Goal: Task Accomplishment & Management: Use online tool/utility

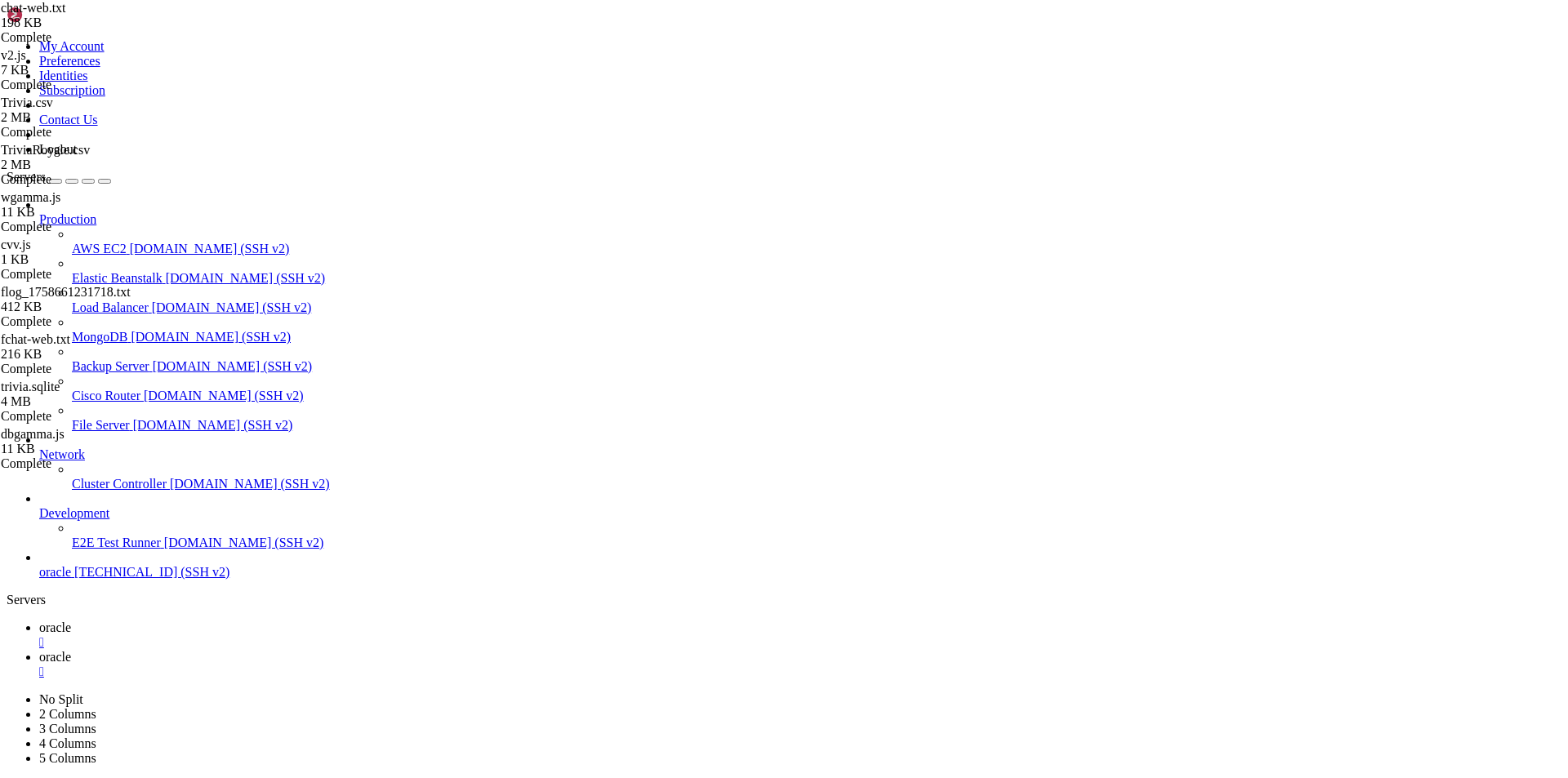
scroll to position [8, 2]
click at [323, 650] on link "oracle " at bounding box center [800, 664] width 1522 height 29
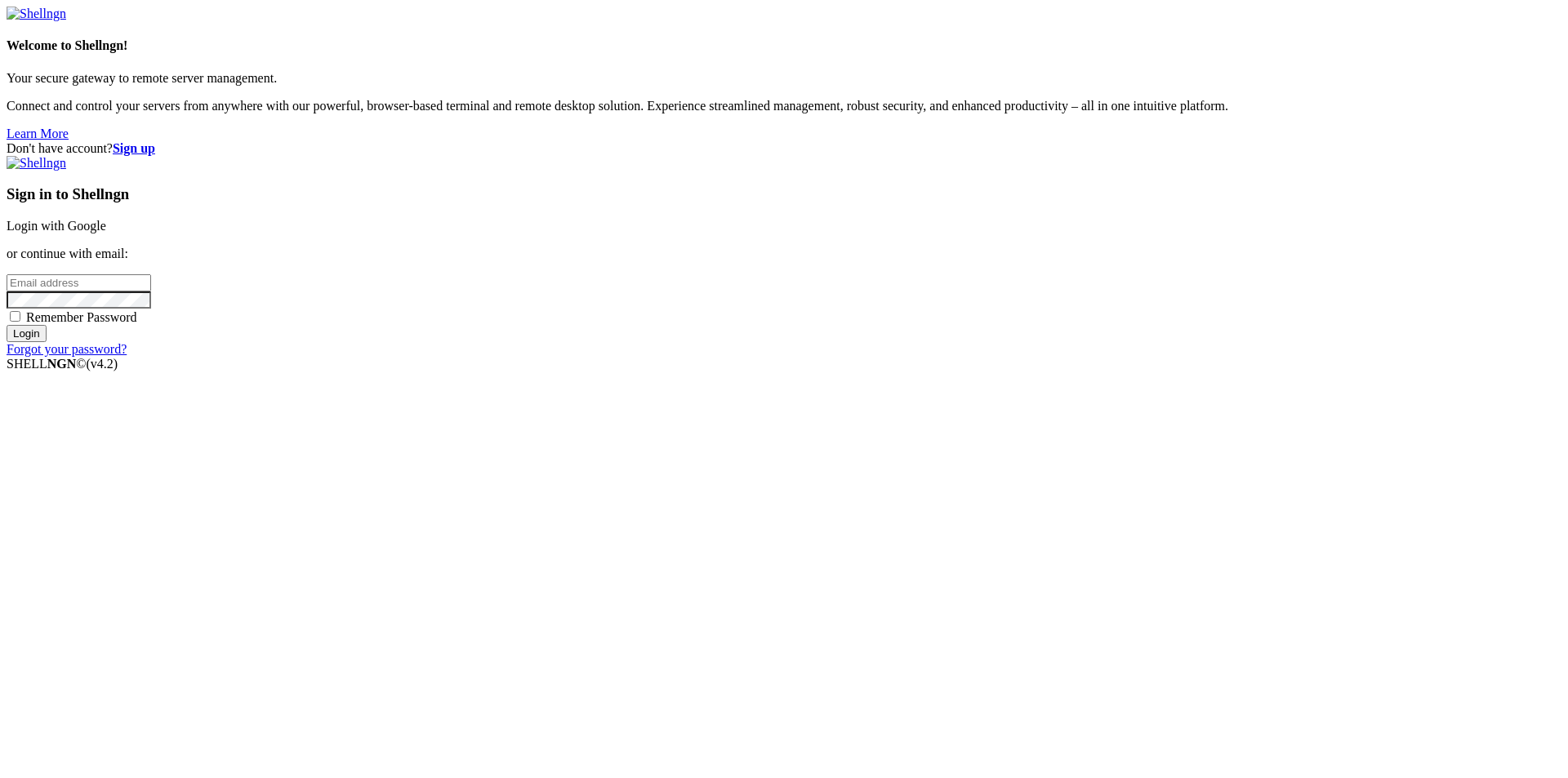
type input "[EMAIL_ADDRESS][DOMAIN_NAME]"
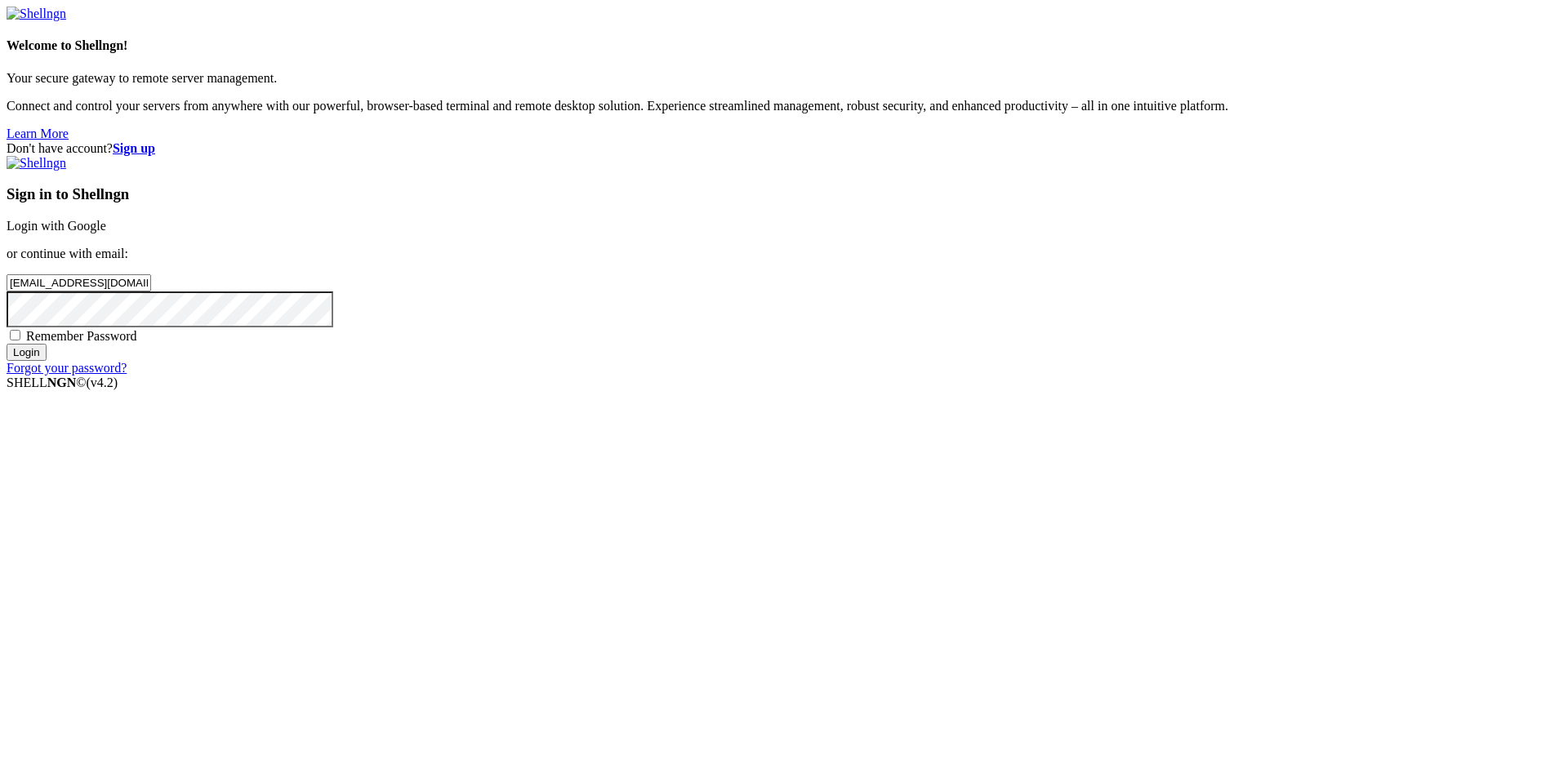
click at [46, 361] on input "Login" at bounding box center [26, 352] width 40 height 17
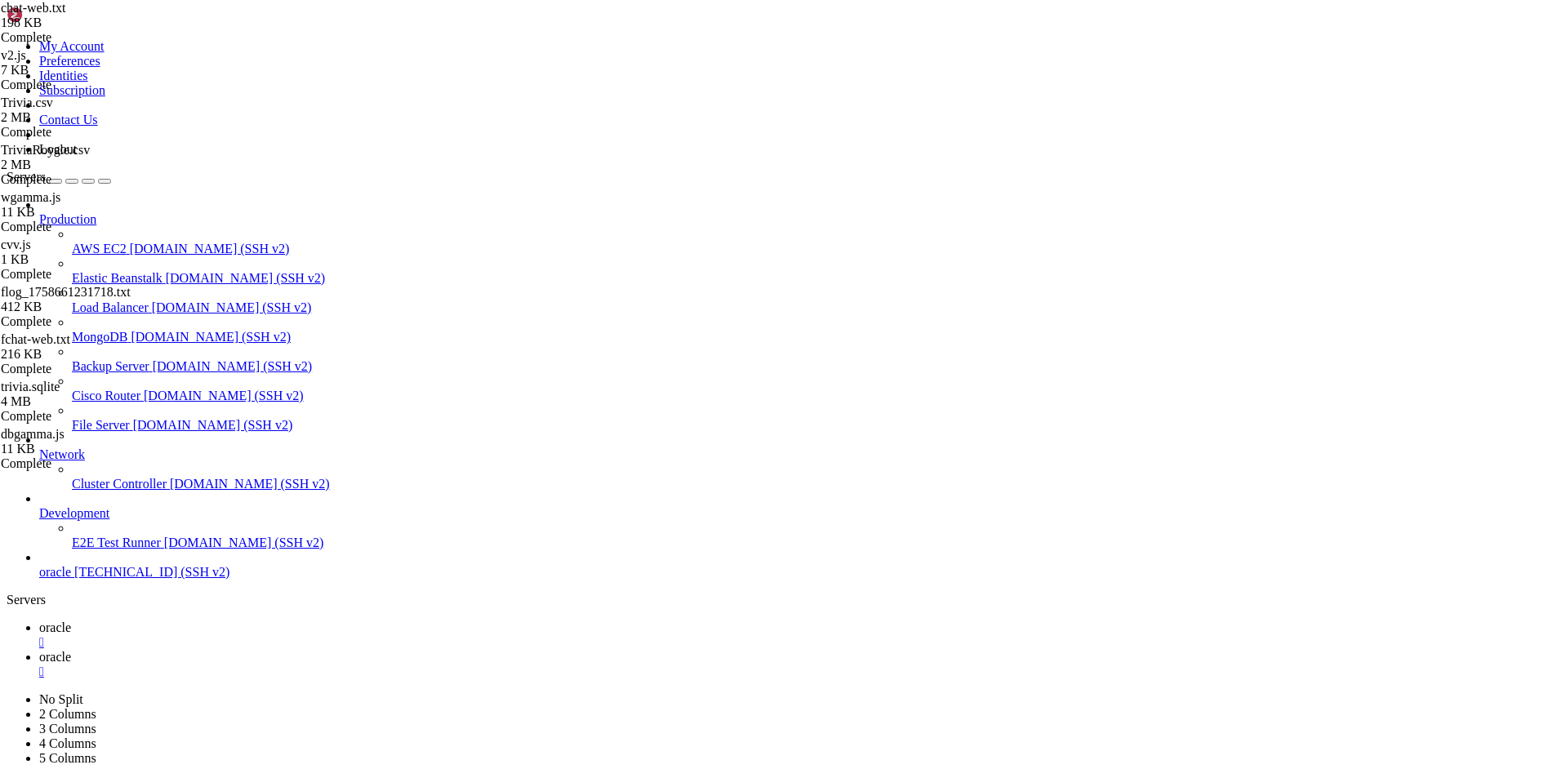
click at [71, 650] on span "oracle" at bounding box center [56, 656] width 32 height 14
click at [71, 621] on span "oracle" at bounding box center [56, 627] width 32 height 14
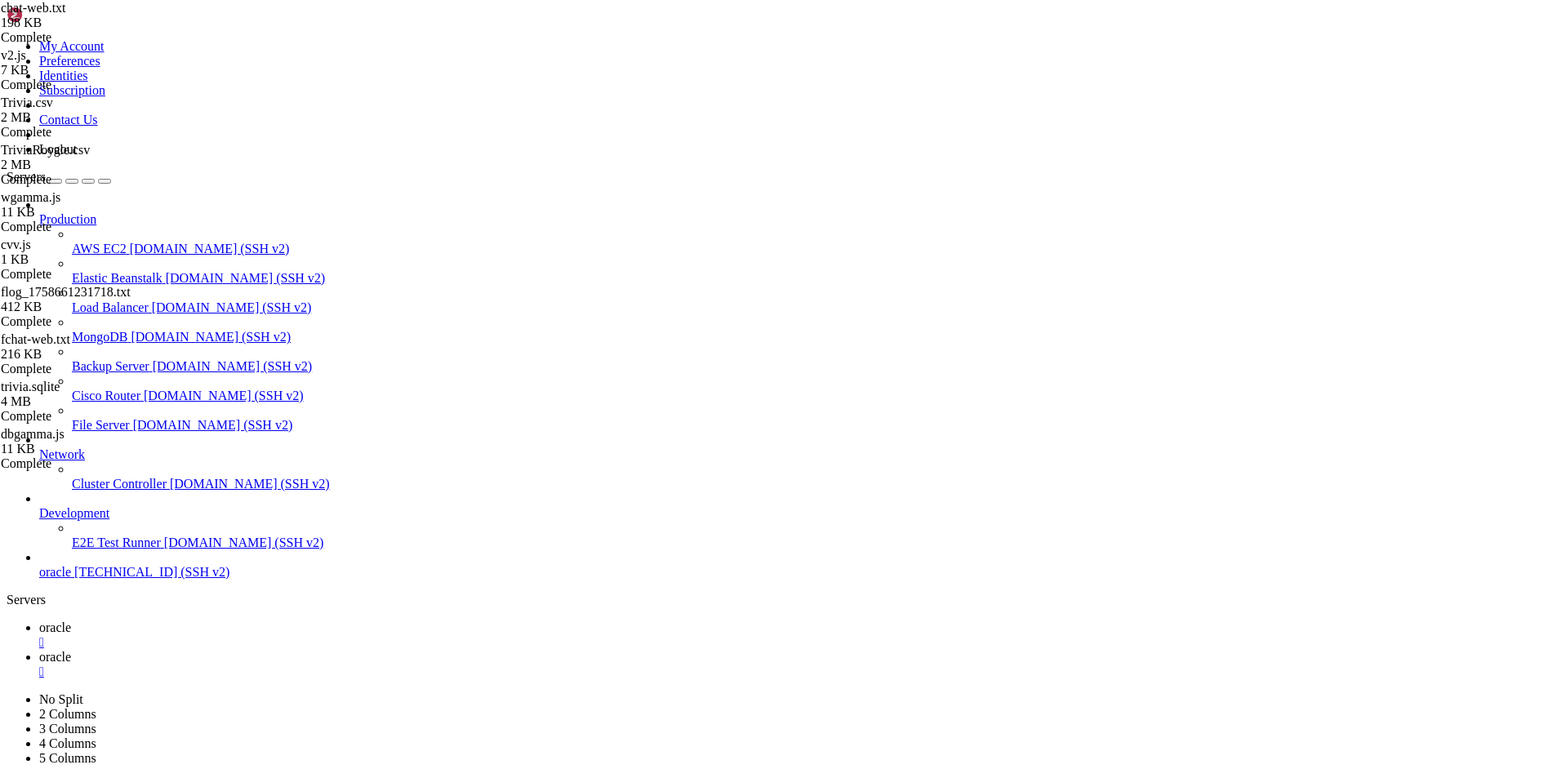
click at [71, 650] on span "oracle" at bounding box center [56, 656] width 32 height 14
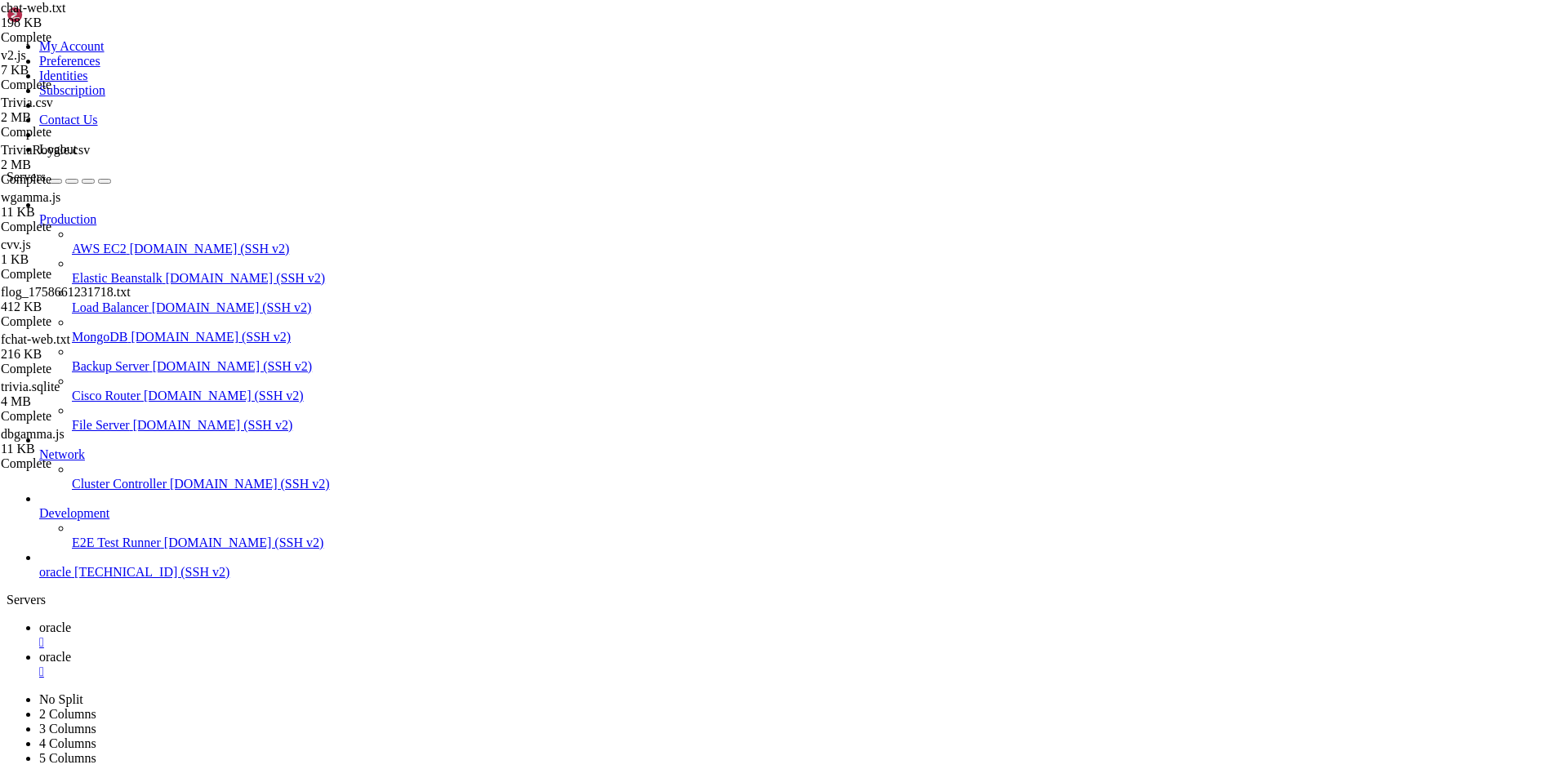
type input "/home/ubuntu/nodejs"
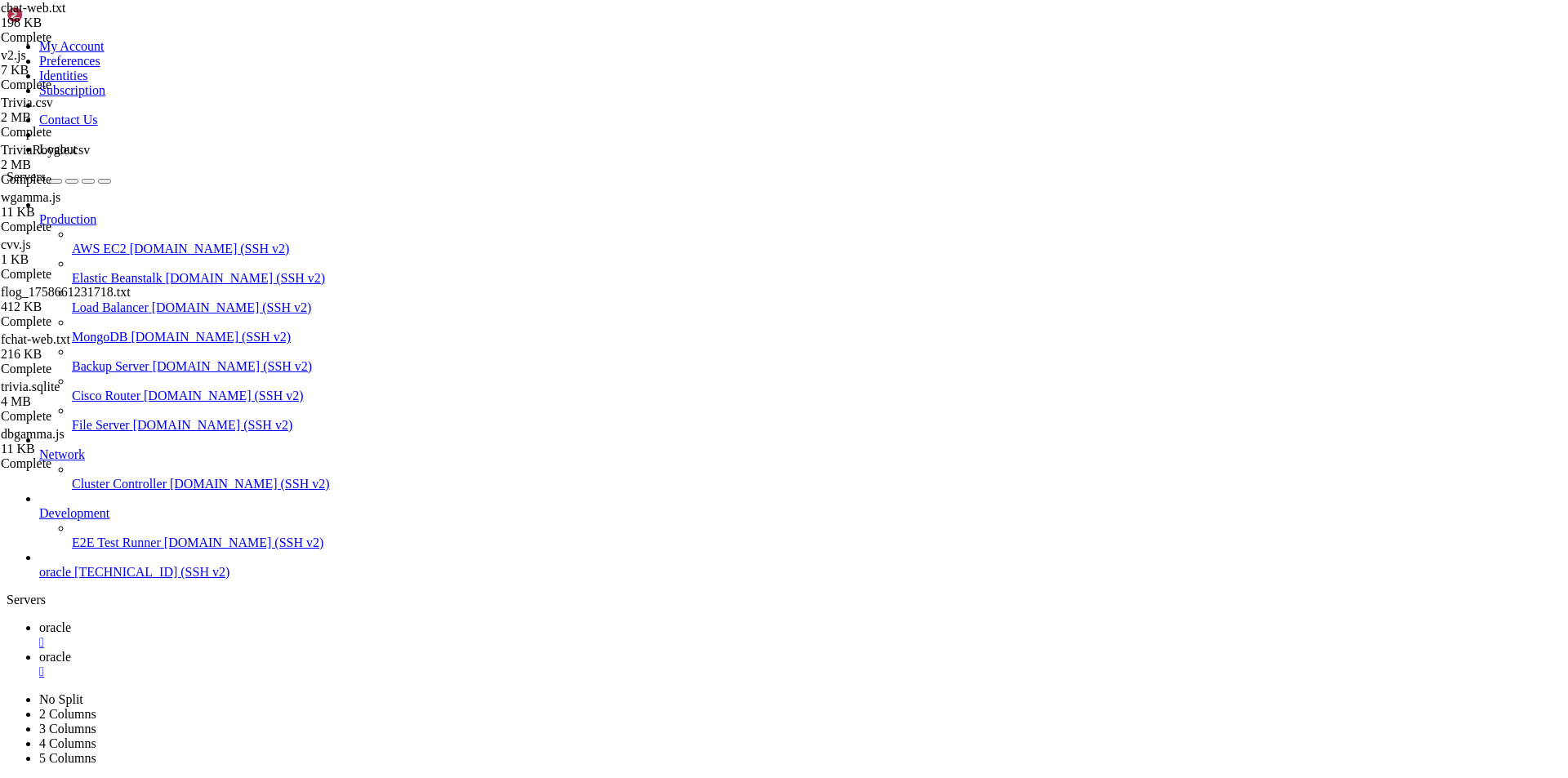
click at [249, 621] on link "oracle " at bounding box center [800, 635] width 1522 height 29
click at [71, 650] on span "oracle" at bounding box center [56, 656] width 32 height 14
click at [71, 621] on span "oracle" at bounding box center [56, 627] width 32 height 14
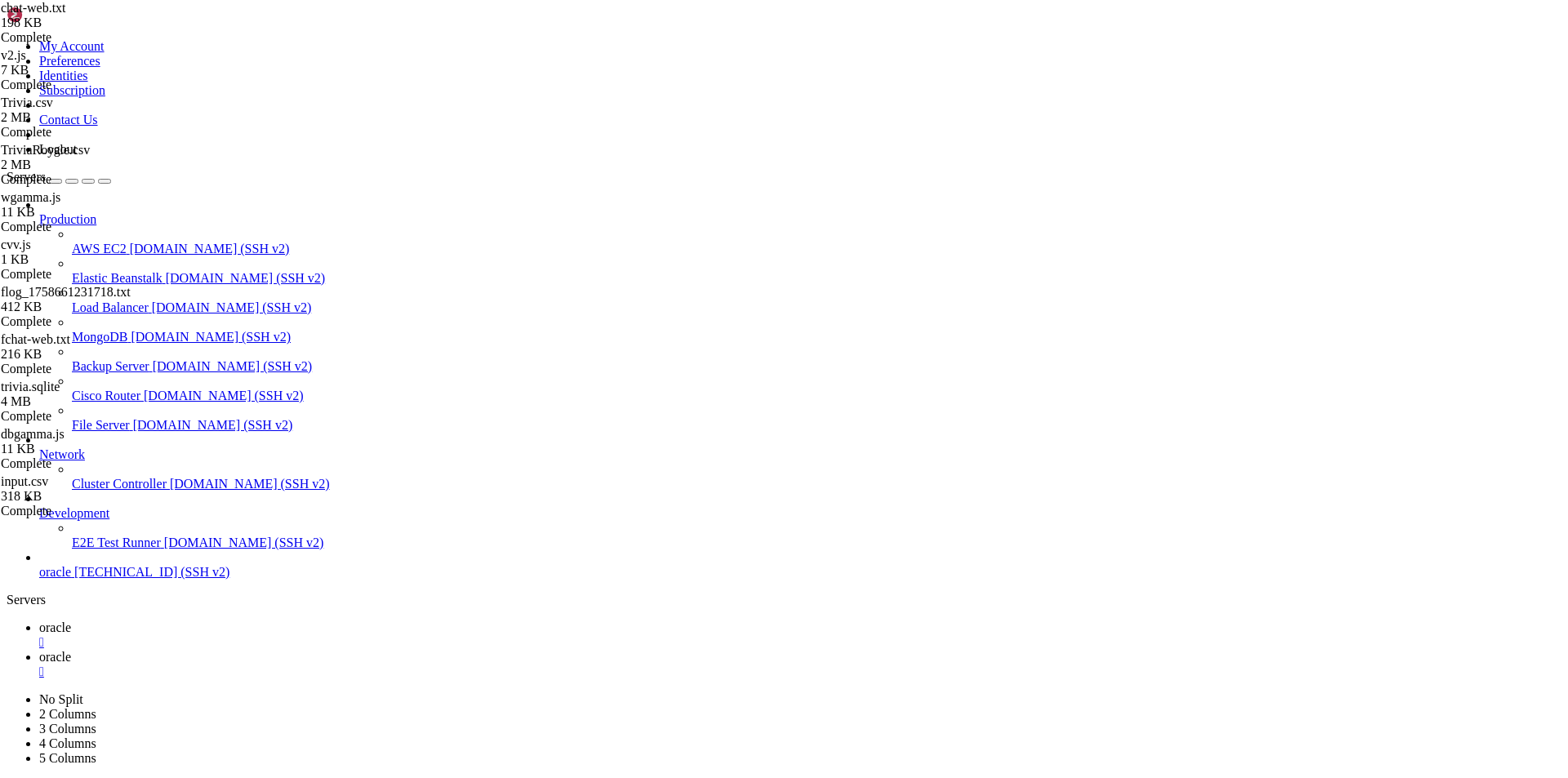
drag, startPoint x: 239, startPoint y: 357, endPoint x: 369, endPoint y: 358, distance: 130.0
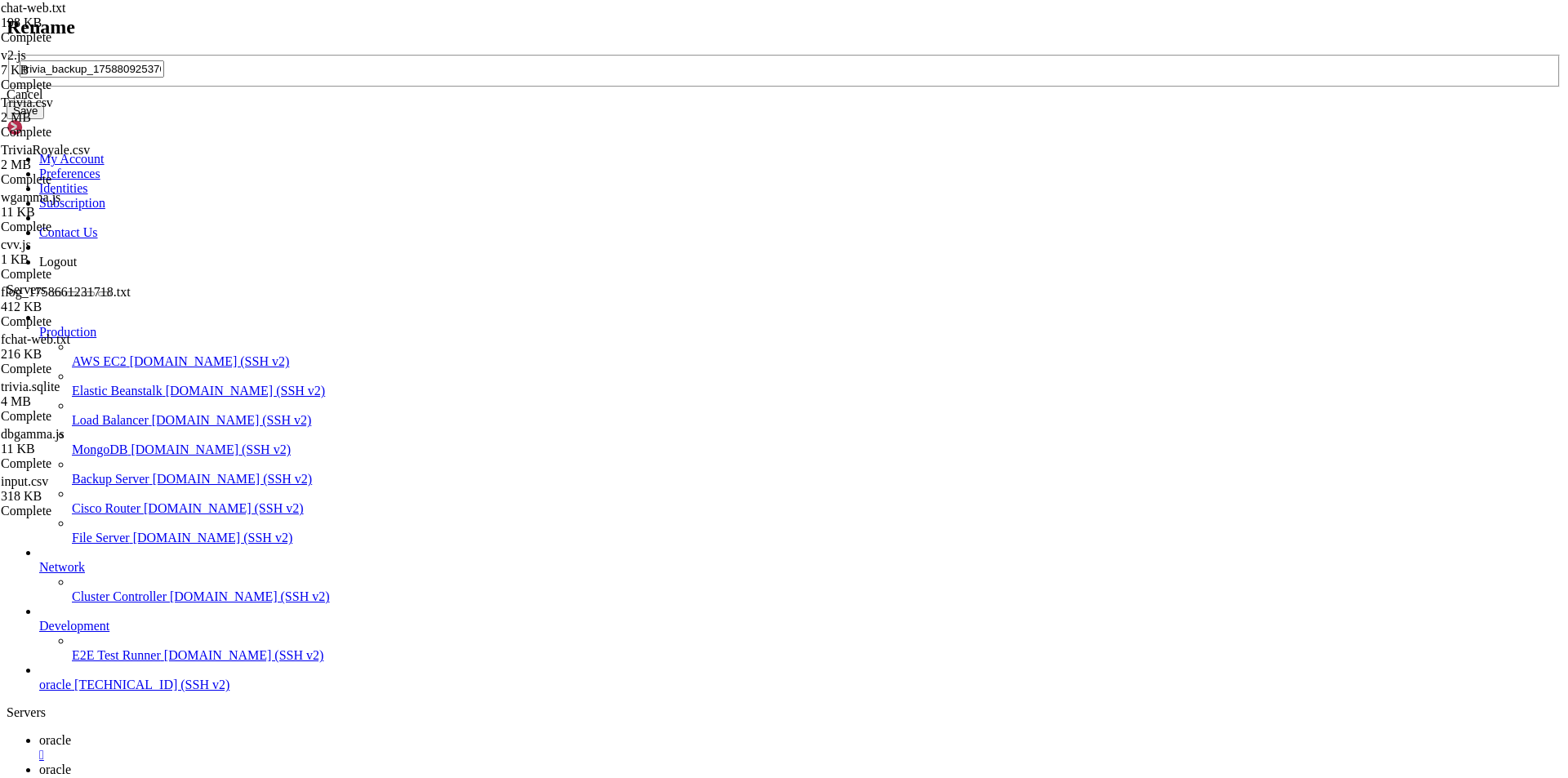
click at [164, 77] on input "trivia_backup_1758809253703.sqlite" at bounding box center [92, 69] width 144 height 17
drag, startPoint x: 790, startPoint y: 386, endPoint x: 640, endPoint y: 384, distance: 150.0
click at [164, 77] on input "trivia_backup_1758809253703.sqlite" at bounding box center [92, 69] width 144 height 17
click at [44, 119] on button "Save" at bounding box center [25, 110] width 38 height 17
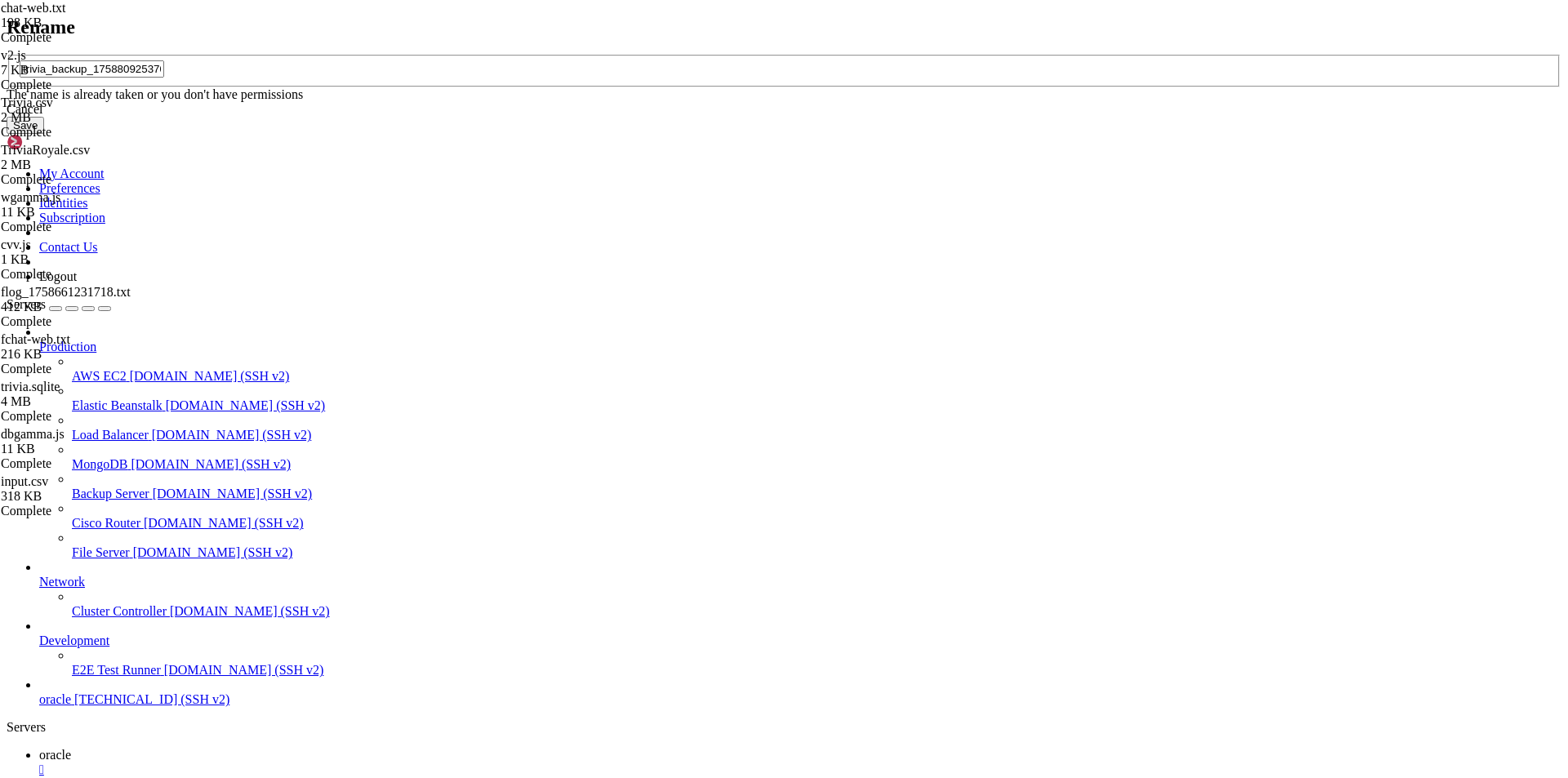
click at [7, 55] on icon at bounding box center [7, 55] width 0 height 0
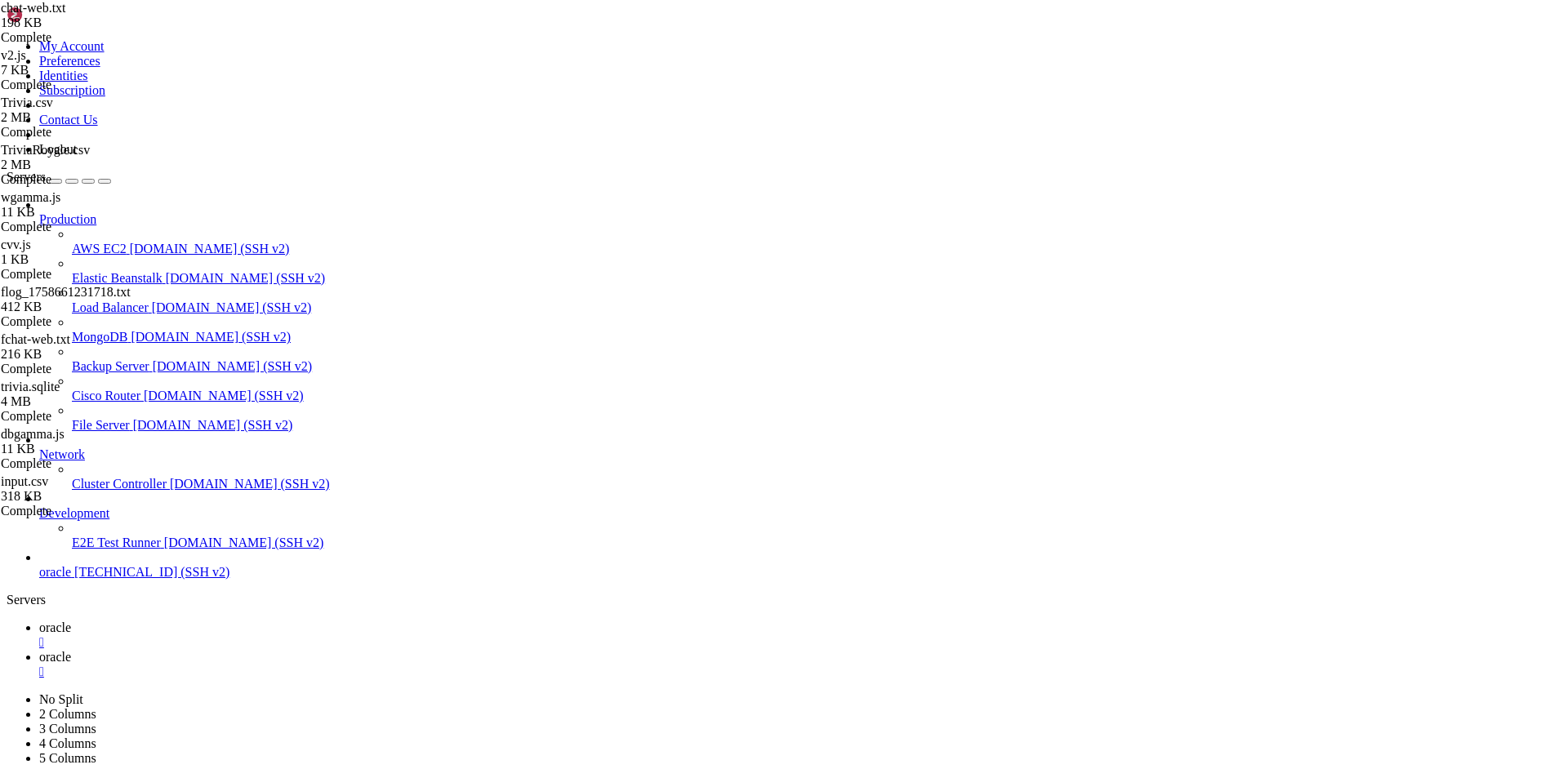
click at [71, 621] on span "oracle" at bounding box center [56, 627] width 32 height 14
